Goal: Check status: Check status

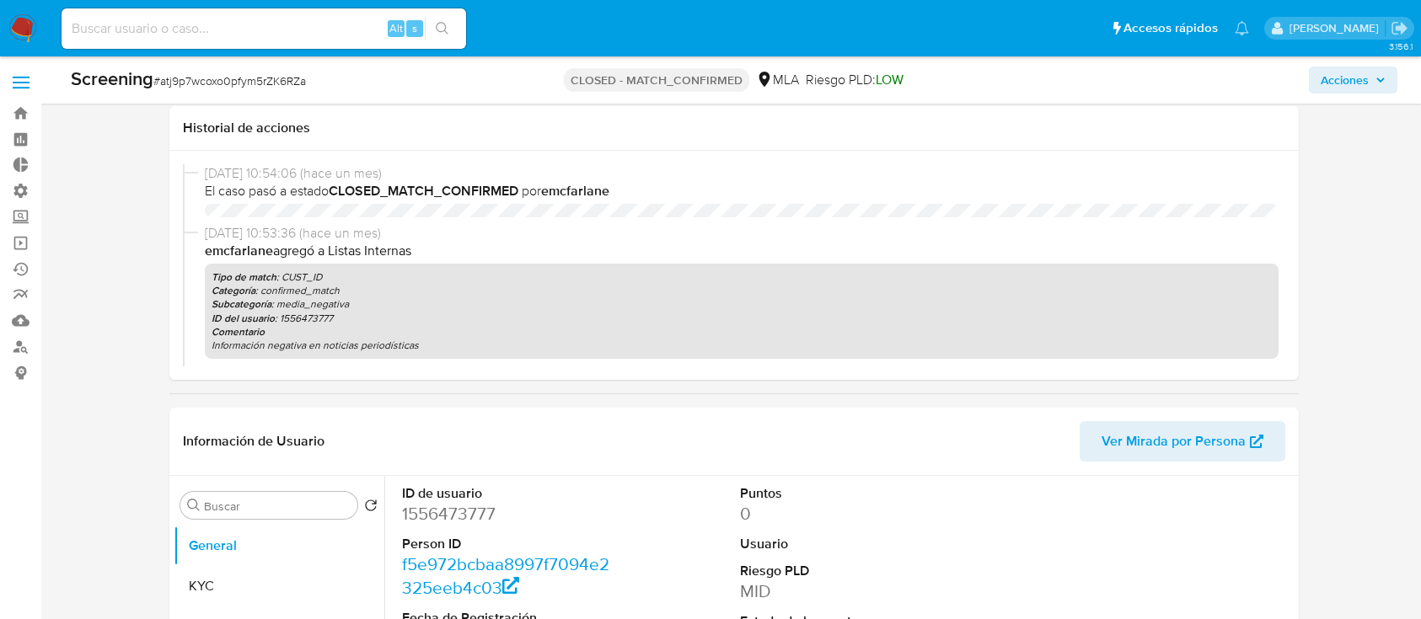
select select "10"
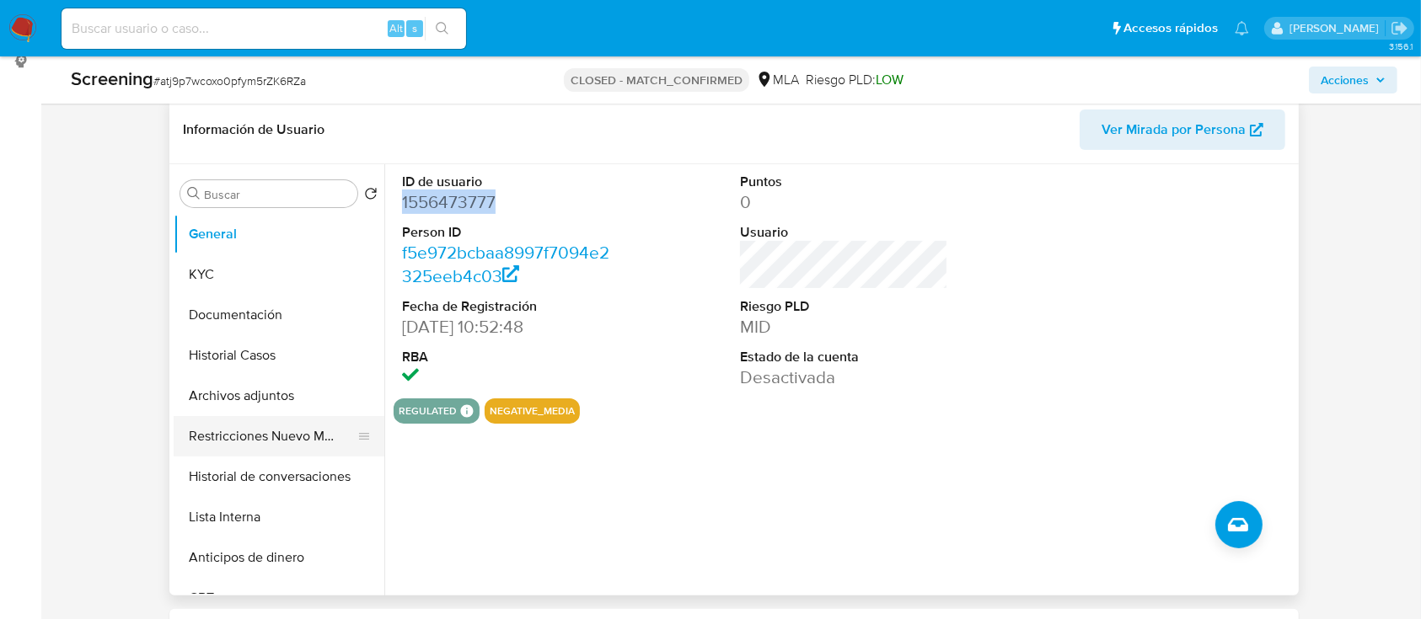
scroll to position [312, 0]
click at [209, 437] on button "Restricciones Nuevo Mundo" at bounding box center [272, 436] width 197 height 40
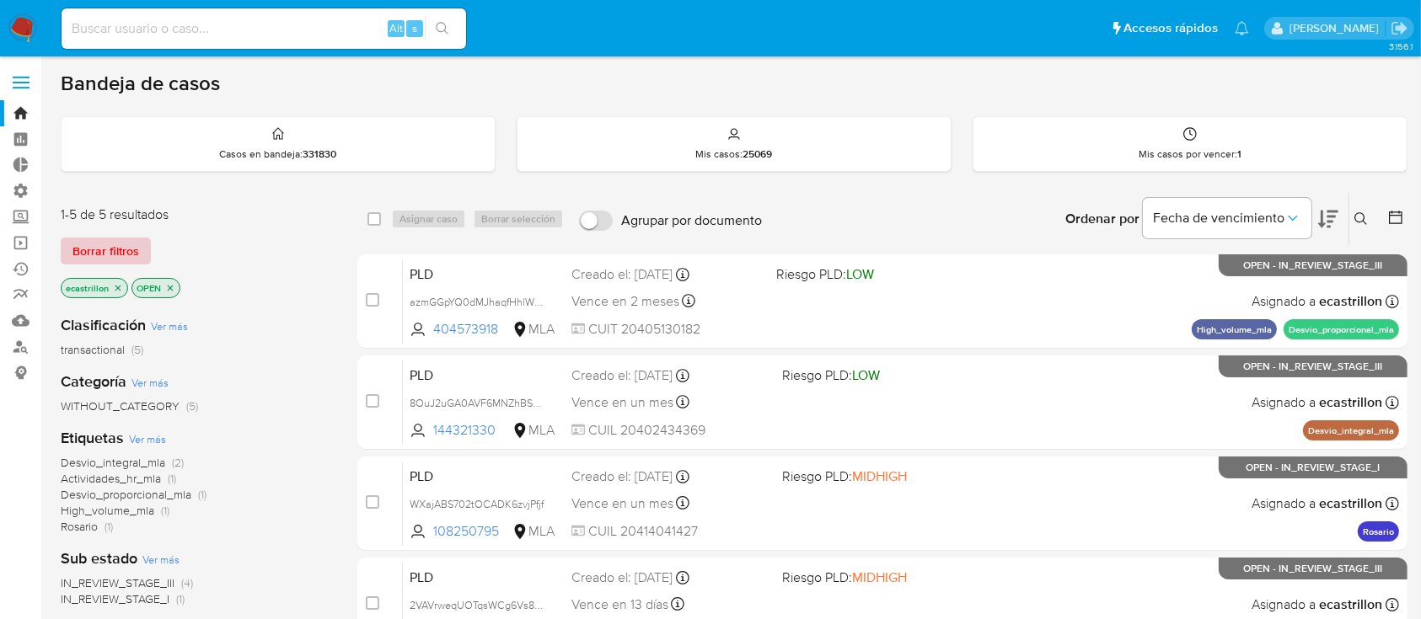
click at [134, 253] on span "Borrar filtros" at bounding box center [105, 251] width 67 height 24
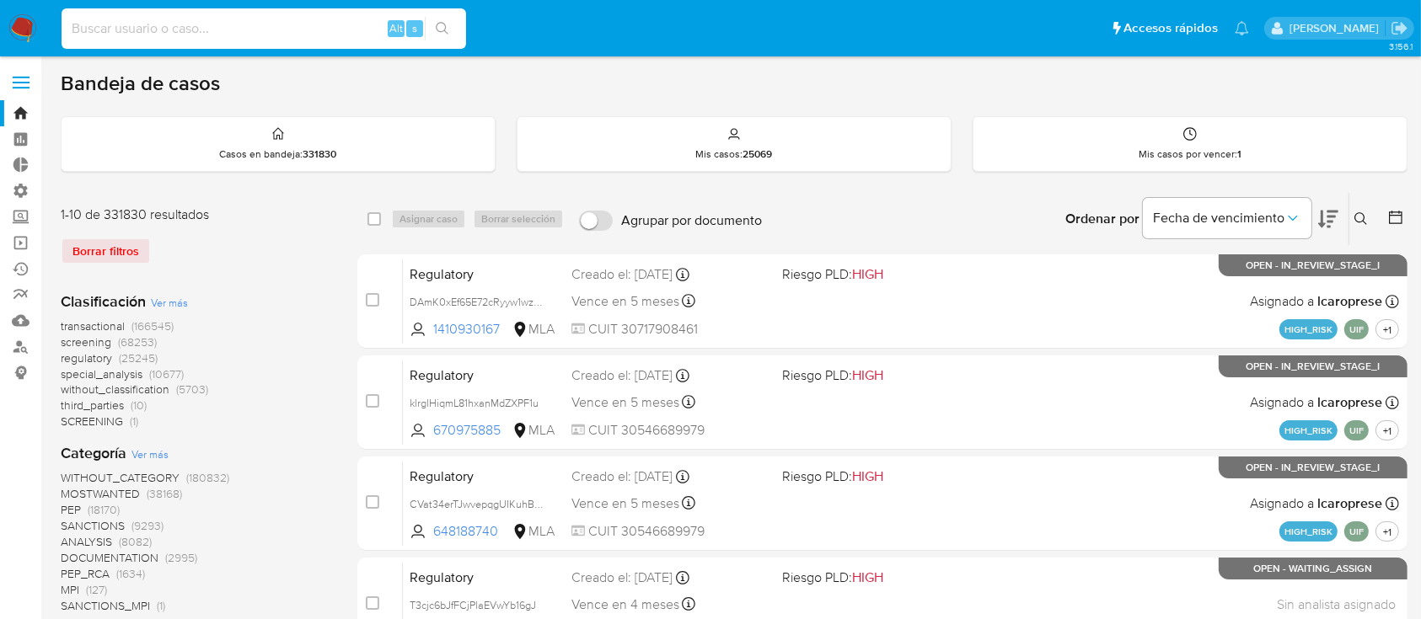
click at [123, 30] on input at bounding box center [264, 29] width 404 height 22
paste input "1556473777"
type input "1556473777"
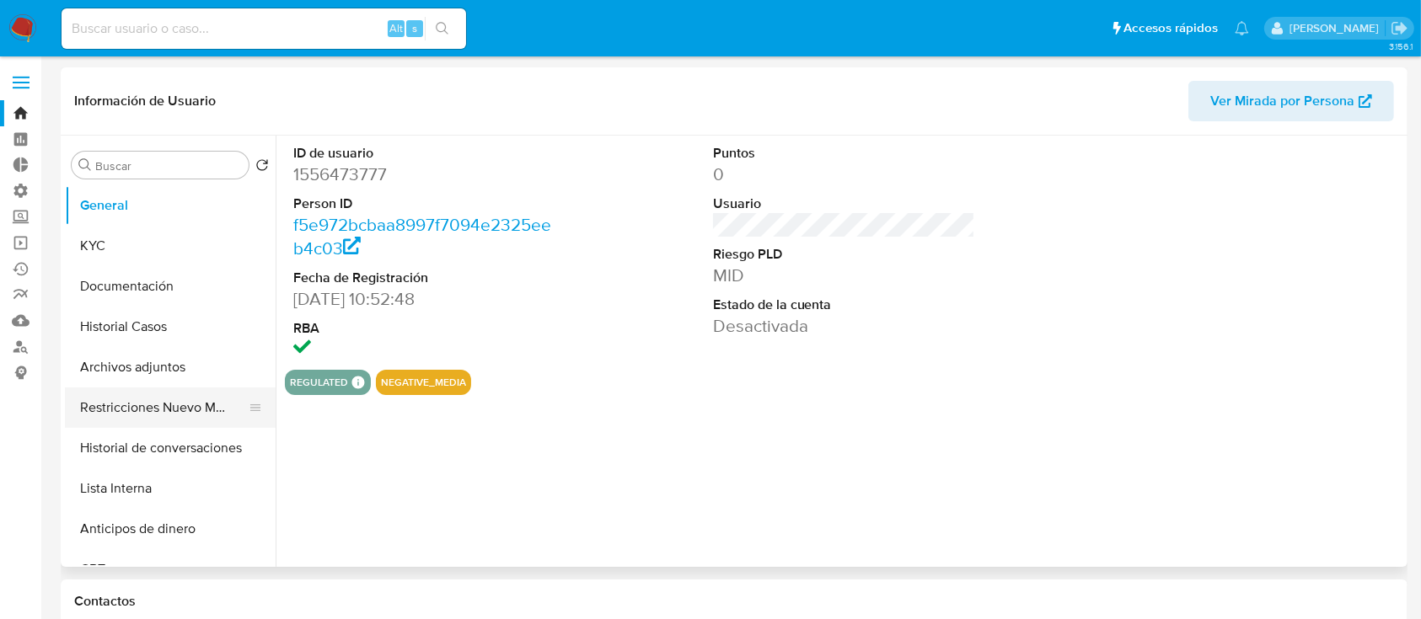
click at [123, 399] on button "Restricciones Nuevo Mundo" at bounding box center [163, 408] width 197 height 40
select select "10"
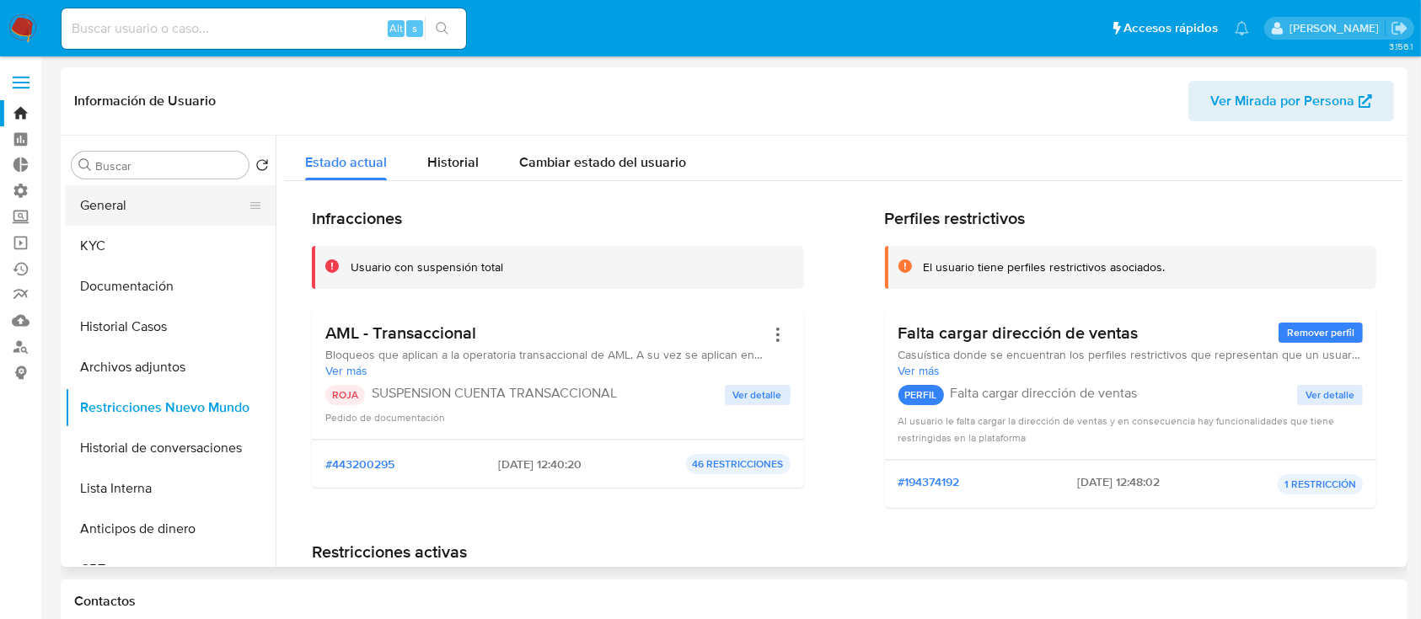
click at [131, 205] on button "General" at bounding box center [163, 205] width 197 height 40
